Goal: Check status: Check status

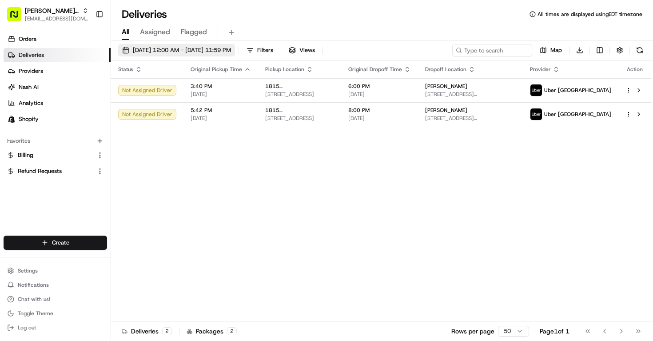
click at [164, 48] on span "[DATE] 12:00 AM - [DATE] 11:59 PM" at bounding box center [182, 50] width 98 height 8
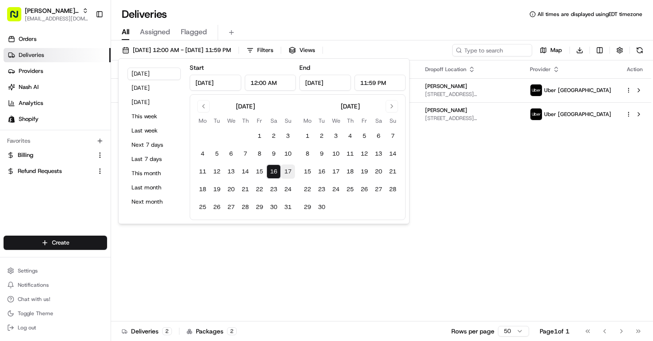
click at [282, 171] on button "17" at bounding box center [288, 171] width 14 height 14
type input "[DATE]"
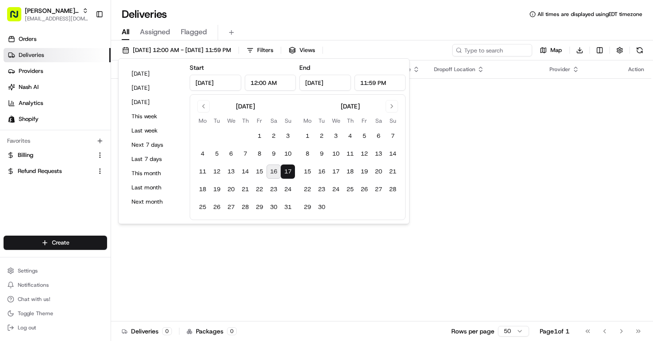
click at [402, 242] on div "Status Original Pickup Time Pickup Location Original Dropoff Time Dropoff Locat…" at bounding box center [381, 190] width 540 height 261
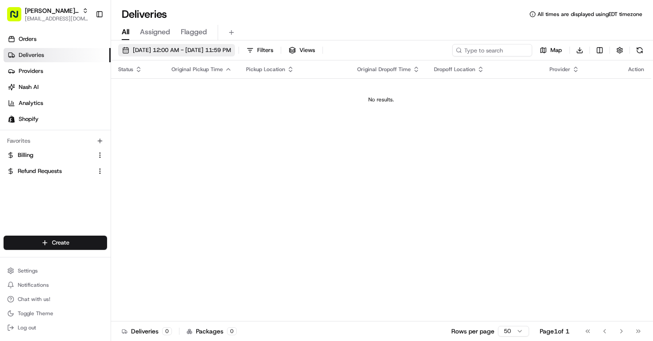
click at [201, 52] on span "[DATE] 12:00 AM - [DATE] 11:59 PM" at bounding box center [182, 50] width 98 height 8
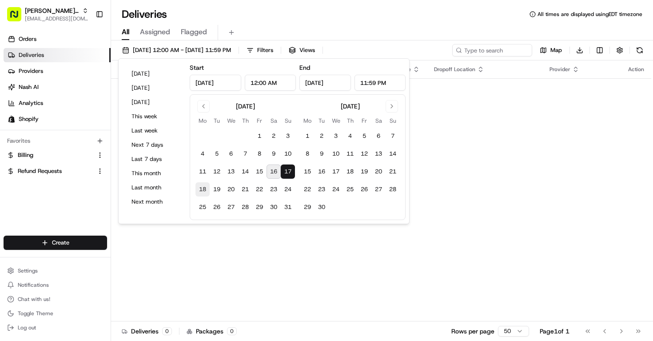
click at [203, 190] on button "18" at bounding box center [202, 189] width 14 height 14
type input "[DATE]"
click at [348, 261] on div "Status Original Pickup Time Pickup Location Original Dropoff Time Dropoff Locat…" at bounding box center [381, 190] width 540 height 261
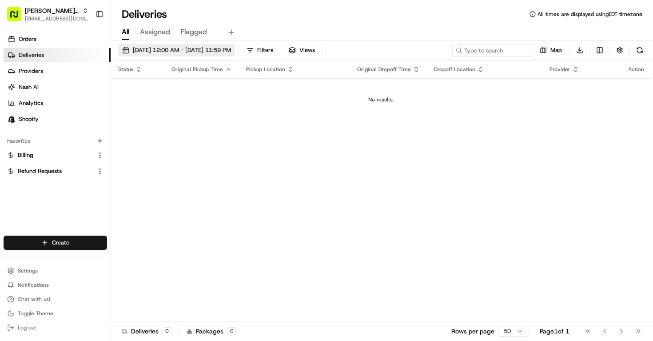
click at [200, 44] on button "[DATE] 12:00 AM - [DATE] 11:59 PM" at bounding box center [176, 50] width 117 height 12
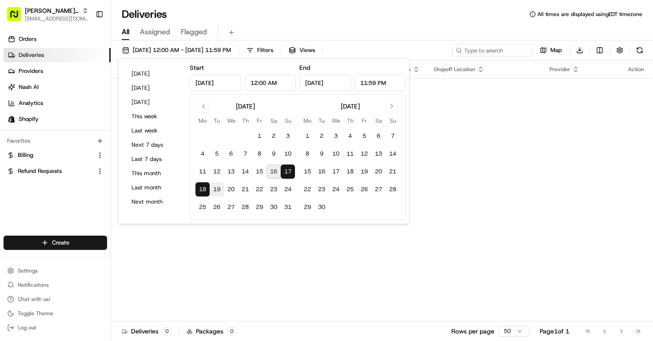
click at [216, 185] on button "19" at bounding box center [217, 189] width 14 height 14
type input "[DATE]"
click at [247, 232] on div "Status Original Pickup Time Pickup Location Original Dropoff Time Dropoff Locat…" at bounding box center [381, 190] width 540 height 261
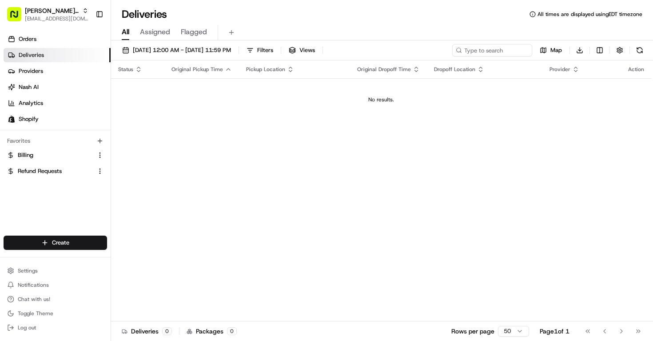
click at [343, 42] on div "[DATE] 12:00 AM - [DATE] 11:59 PM Filters Views Map Download Status Original Pi…" at bounding box center [382, 191] width 542 height 302
click at [343, 43] on div "[DATE] 12:00 AM - [DATE] 11:59 PM Filters Views Map Download Status Original Pi…" at bounding box center [382, 191] width 542 height 302
click at [315, 49] on span "Views" at bounding box center [307, 50] width 16 height 8
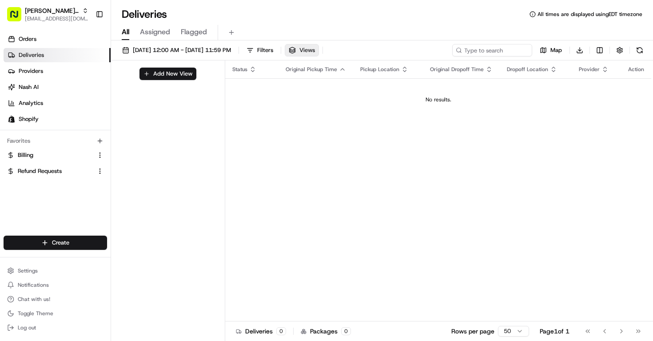
click at [315, 49] on span "Views" at bounding box center [307, 50] width 16 height 8
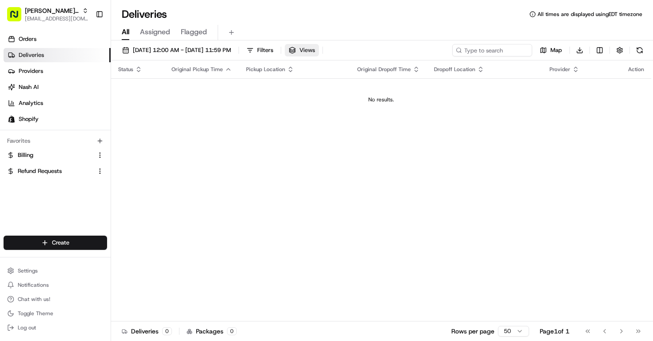
click at [319, 52] on button "Views" at bounding box center [302, 50] width 34 height 12
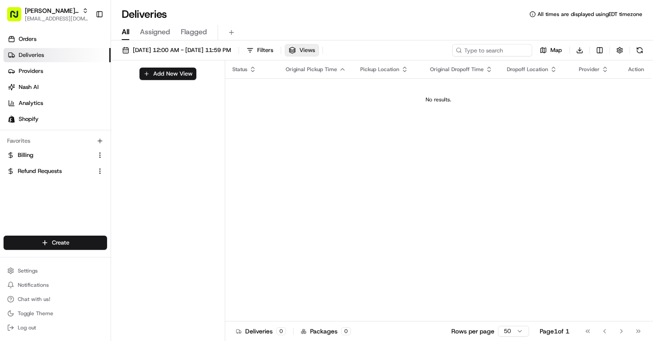
click at [319, 52] on button "Views" at bounding box center [302, 50] width 34 height 12
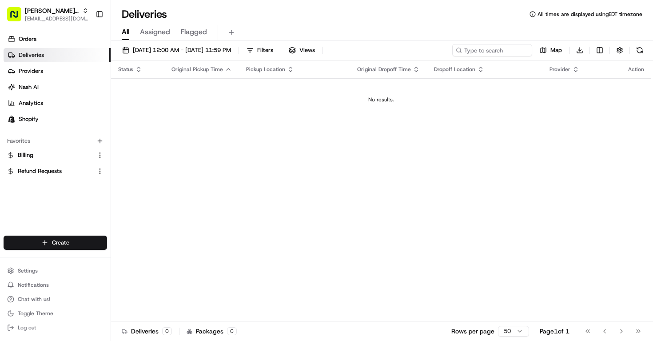
click at [125, 30] on span "All" at bounding box center [126, 32] width 8 height 11
click at [23, 37] on span "Orders" at bounding box center [28, 39] width 18 height 8
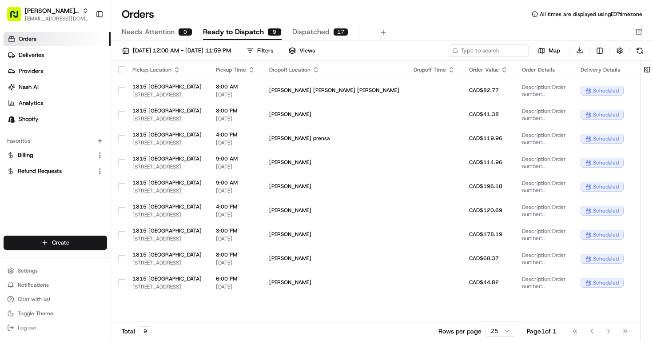
click at [23, 62] on ul "Orders Deliveries Providers [PERSON_NAME] Analytics Shopify" at bounding box center [57, 79] width 107 height 94
click at [23, 57] on span "Deliveries" at bounding box center [31, 55] width 25 height 8
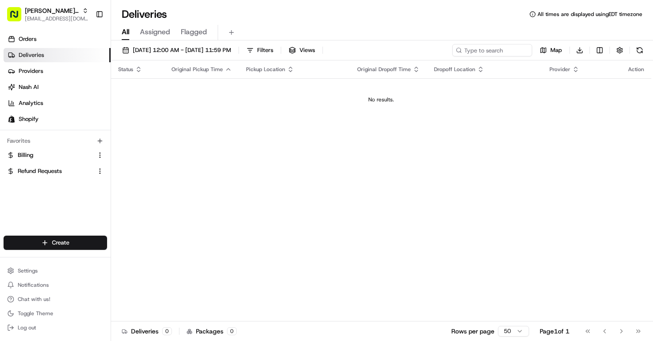
click at [48, 54] on link "Deliveries" at bounding box center [57, 55] width 107 height 14
click at [140, 47] on span "[DATE] 12:00 AM - [DATE] 11:59 PM" at bounding box center [182, 50] width 98 height 8
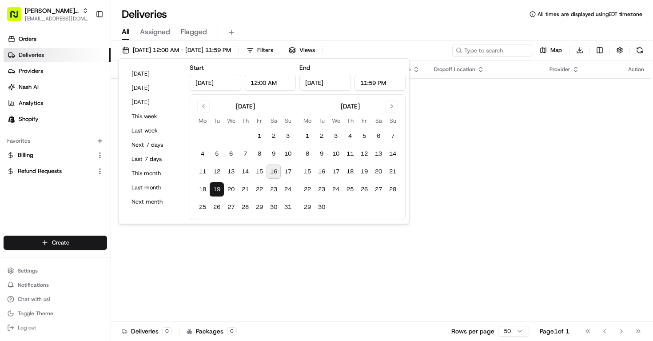
click at [272, 172] on button "16" at bounding box center [273, 171] width 14 height 14
type input "[DATE]"
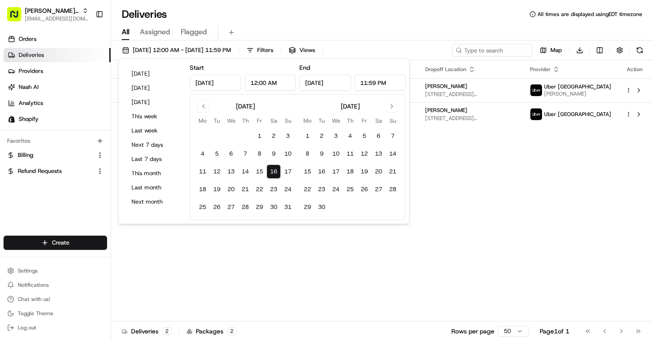
click at [327, 263] on div "Status Original Pickup Time Pickup Location Original Dropoff Time Dropoff Locat…" at bounding box center [381, 190] width 540 height 261
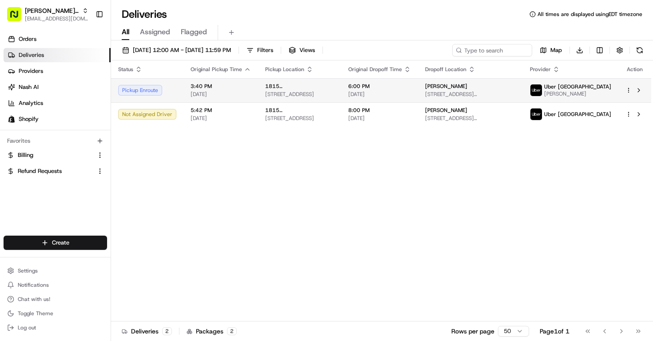
click at [207, 84] on span "3:40 PM" at bounding box center [221, 86] width 60 height 7
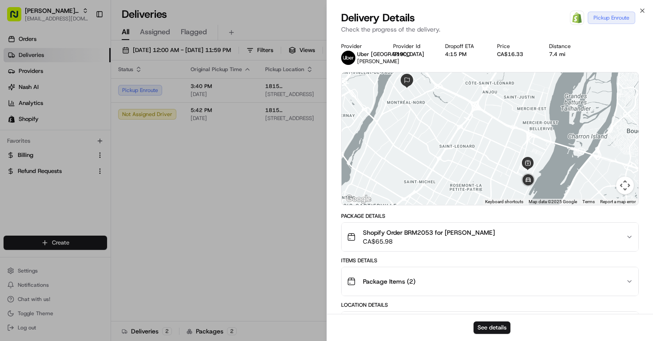
drag, startPoint x: 434, startPoint y: 182, endPoint x: 375, endPoint y: 173, distance: 59.7
click at [376, 173] on div at bounding box center [490, 138] width 297 height 132
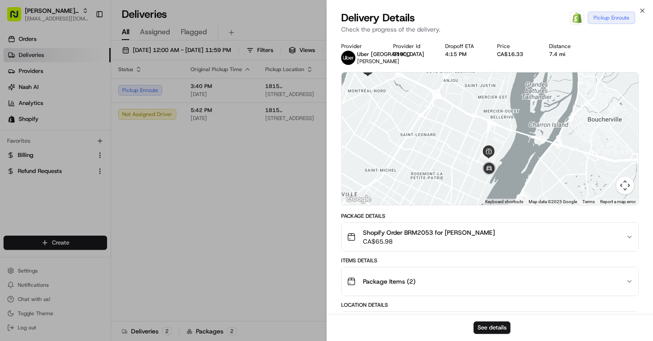
click at [375, 173] on div at bounding box center [490, 138] width 297 height 132
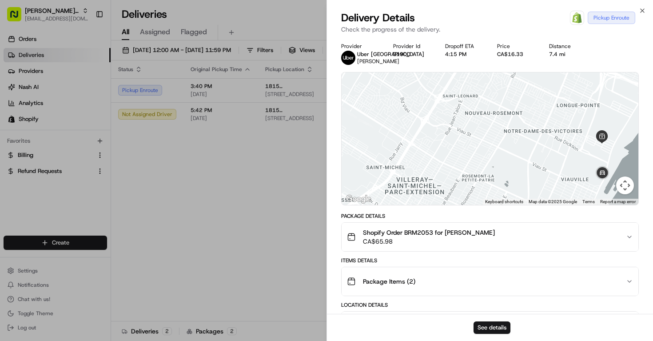
drag, startPoint x: 455, startPoint y: 161, endPoint x: 378, endPoint y: 159, distance: 76.4
click at [380, 159] on div at bounding box center [490, 138] width 297 height 132
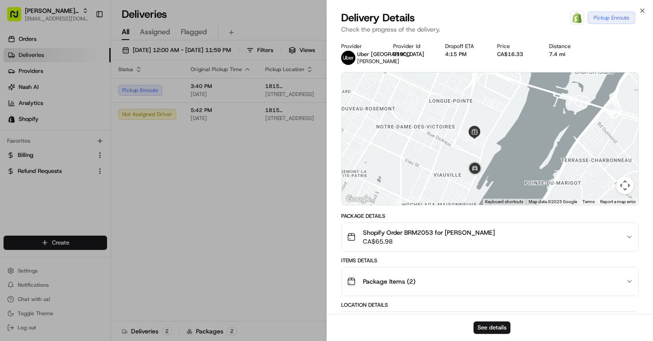
click at [411, 143] on div at bounding box center [490, 138] width 297 height 132
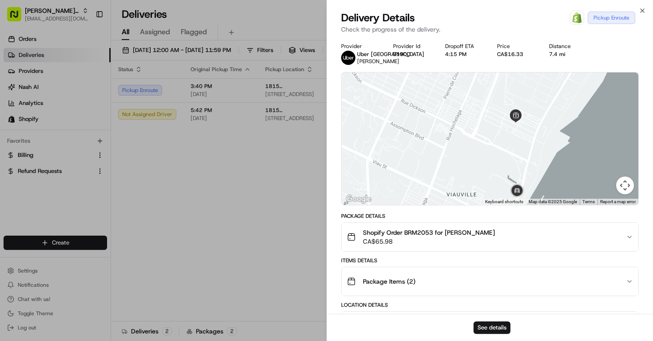
drag, startPoint x: 435, startPoint y: 146, endPoint x: 411, endPoint y: 133, distance: 27.8
click at [411, 133] on div at bounding box center [490, 138] width 297 height 132
click at [403, 145] on div at bounding box center [490, 138] width 297 height 132
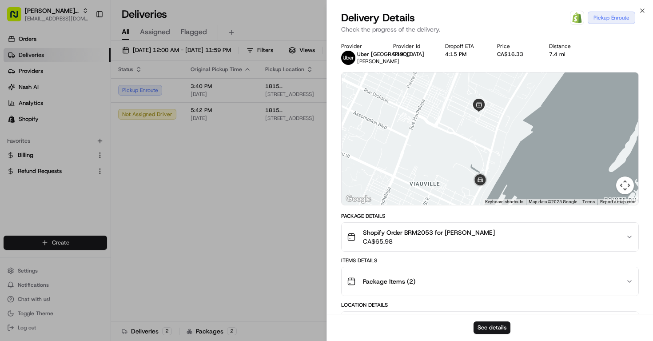
drag, startPoint x: 458, startPoint y: 145, endPoint x: 421, endPoint y: 137, distance: 37.7
click at [421, 137] on div at bounding box center [490, 138] width 297 height 132
click at [643, 8] on icon "button" at bounding box center [642, 10] width 7 height 7
